Goal: Communication & Community: Answer question/provide support

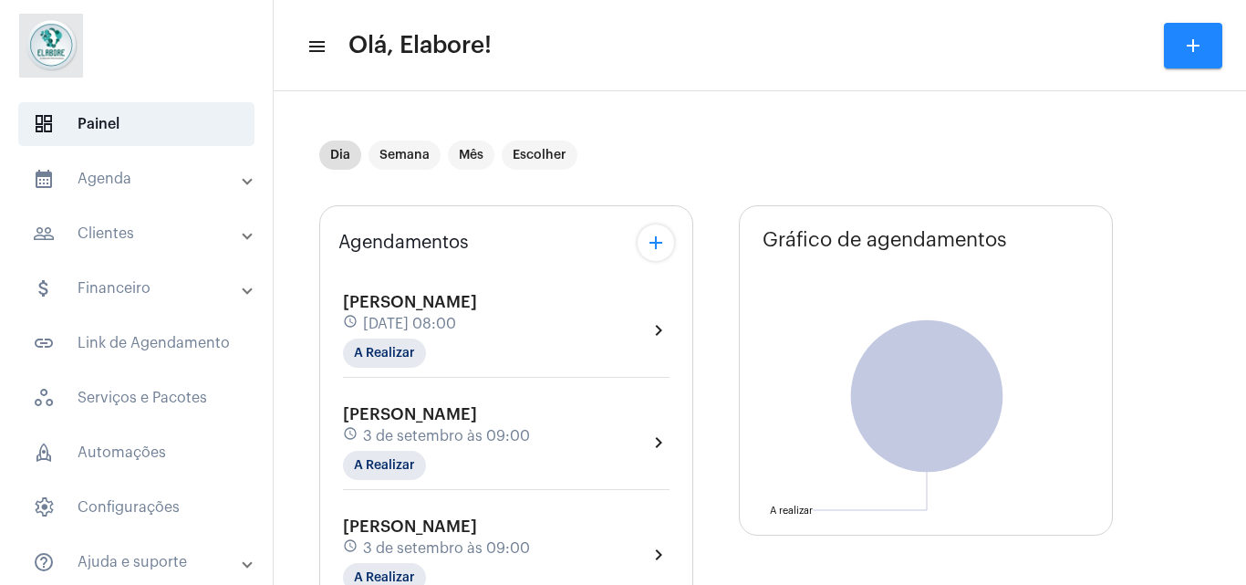
click at [594, 311] on div "[PERSON_NAME] schedule [DATE] 08:00 A Realizar chevron_right" at bounding box center [506, 330] width 327 height 75
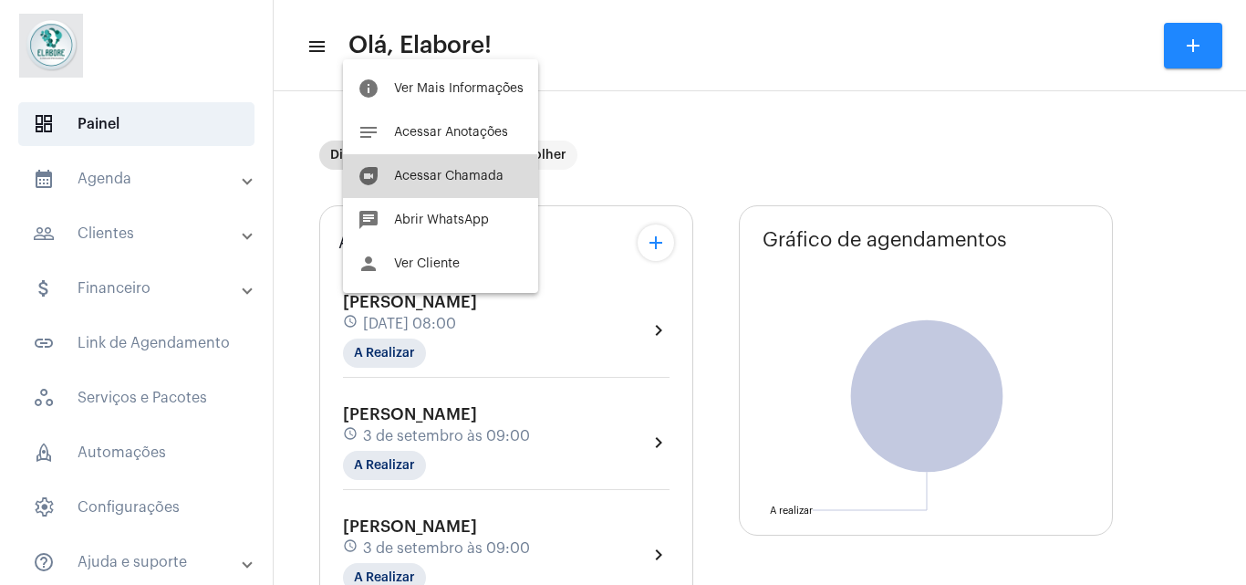
click at [400, 190] on button "duo [PERSON_NAME]" at bounding box center [440, 176] width 195 height 44
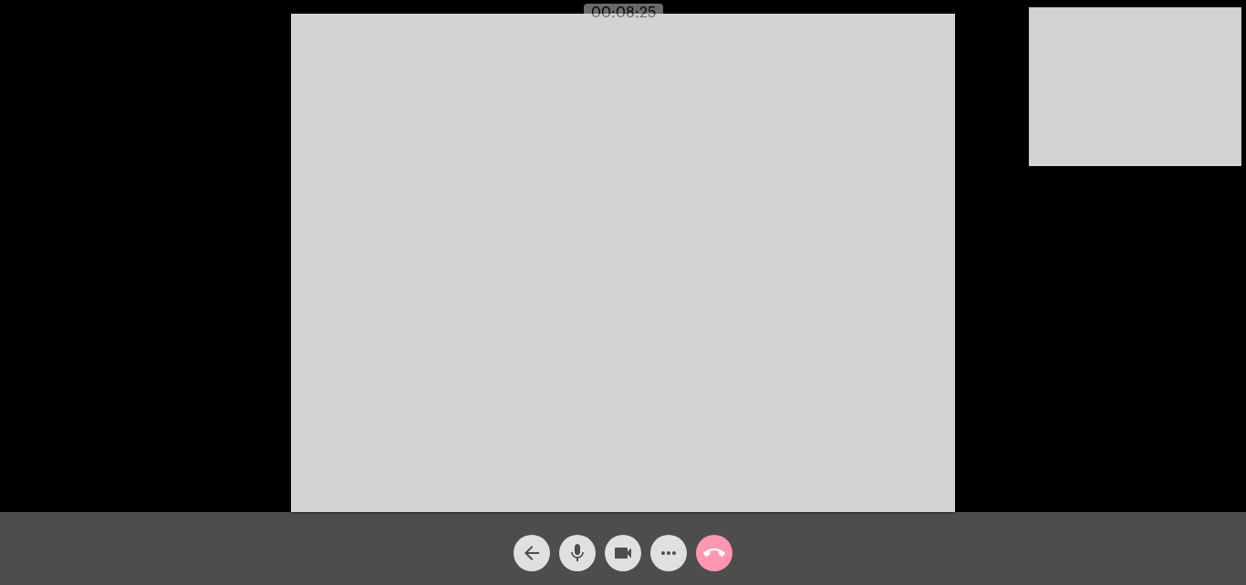
click at [958, 101] on div "Acessando Câmera e Microfone..." at bounding box center [623, 261] width 1242 height 512
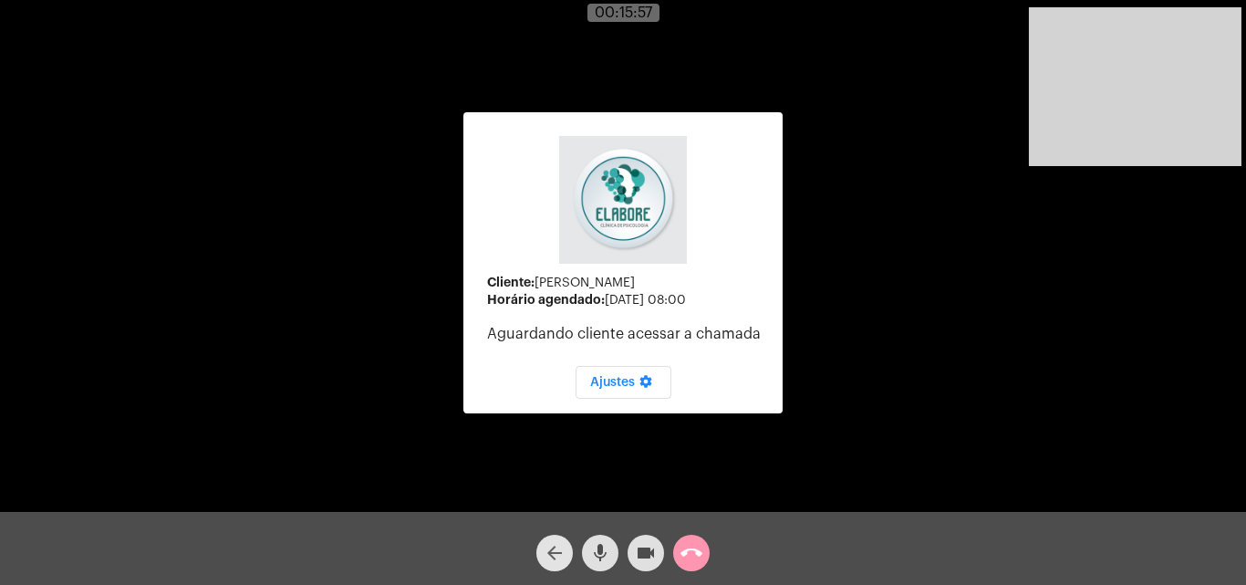
click at [544, 544] on mat-icon "arrow_back" at bounding box center [555, 553] width 22 height 22
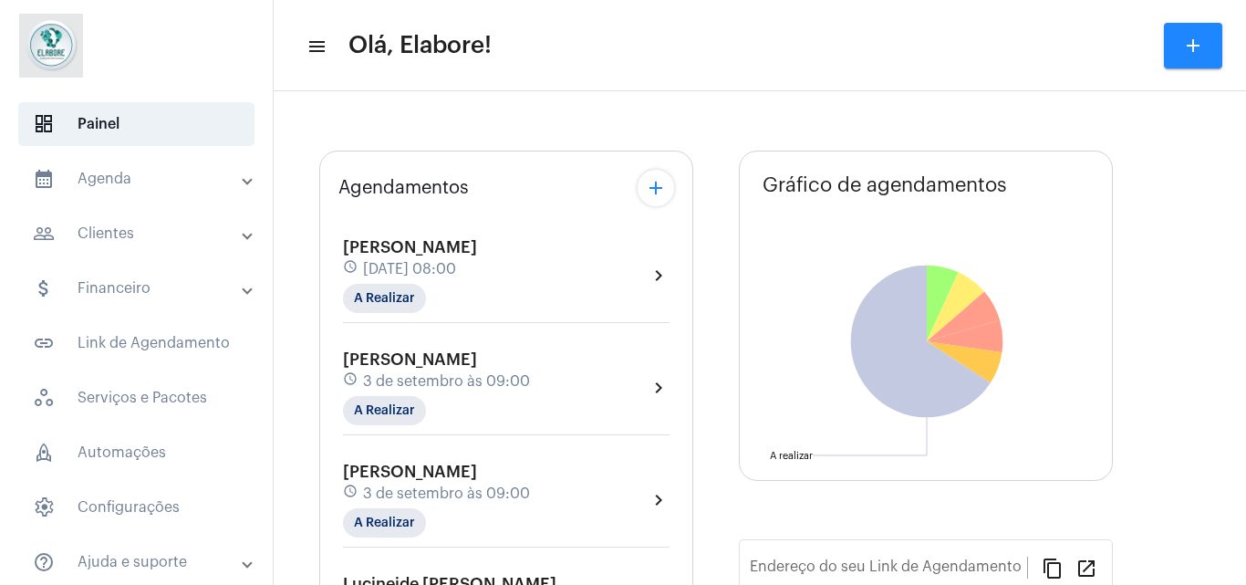
type input "[URL][DOMAIN_NAME]"
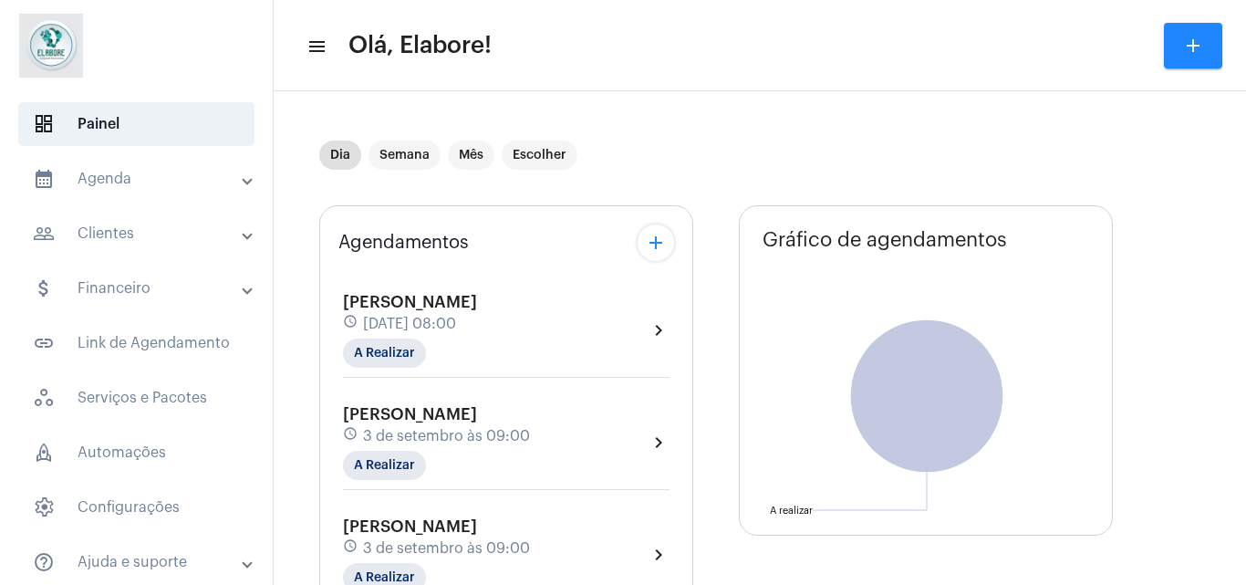
click at [546, 332] on div "[PERSON_NAME] schedule [DATE] 08:00 A Realizar chevron_right" at bounding box center [506, 330] width 327 height 75
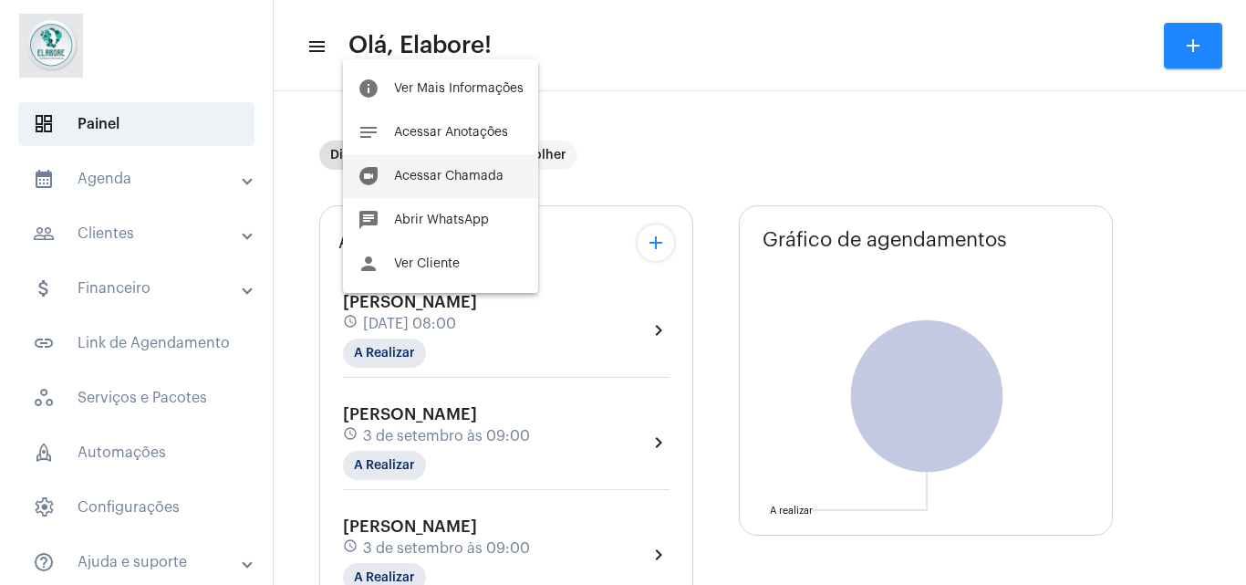
click at [420, 190] on button "duo [PERSON_NAME]" at bounding box center [440, 176] width 195 height 44
